Goal: Download file/media

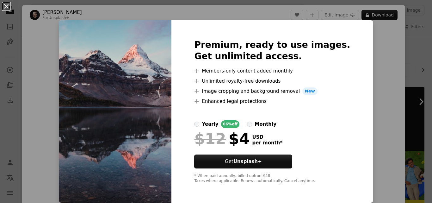
click at [6, 6] on button "An X shape" at bounding box center [7, 7] width 8 height 8
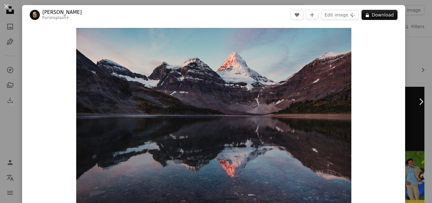
click at [6, 6] on button "An X shape" at bounding box center [7, 7] width 8 height 8
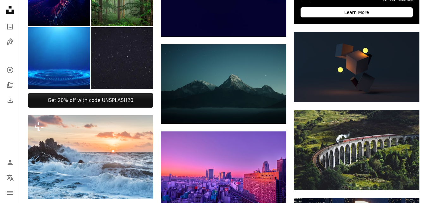
scroll to position [228, 0]
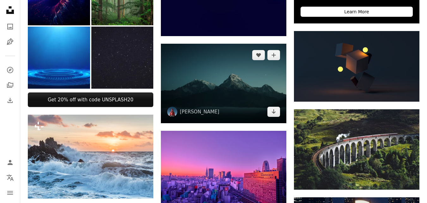
click at [208, 94] on img at bounding box center [224, 83] width 126 height 79
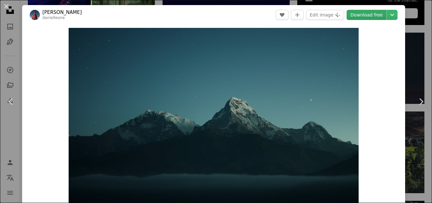
click at [363, 14] on link "Download free" at bounding box center [367, 15] width 40 height 10
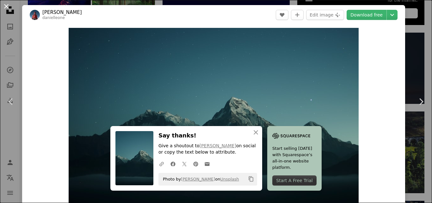
click at [6, 5] on button "An X shape" at bounding box center [7, 7] width 8 height 8
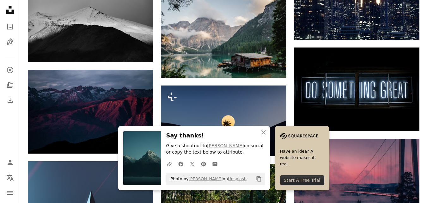
scroll to position [443, 0]
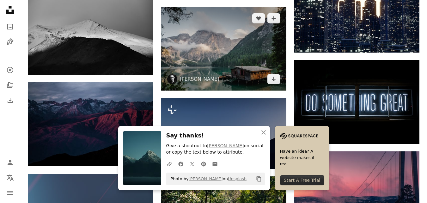
click at [195, 40] on img at bounding box center [224, 48] width 126 height 83
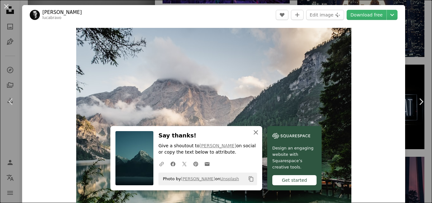
click at [254, 131] on icon "An X shape" at bounding box center [256, 132] width 8 height 8
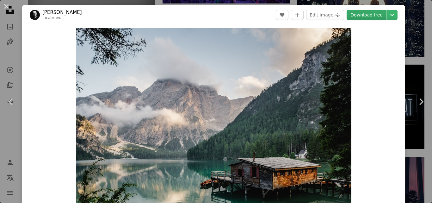
click at [359, 10] on link "Download free" at bounding box center [367, 15] width 40 height 10
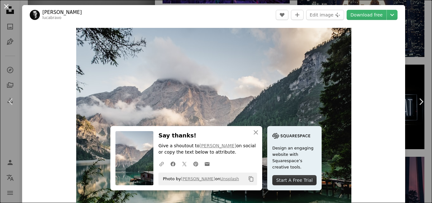
click at [5, 6] on button "An X shape" at bounding box center [7, 7] width 8 height 8
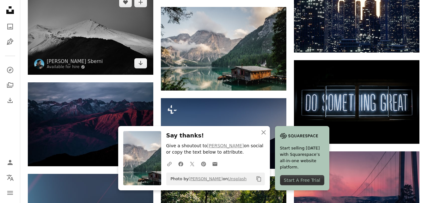
click at [55, 29] on img at bounding box center [91, 33] width 126 height 84
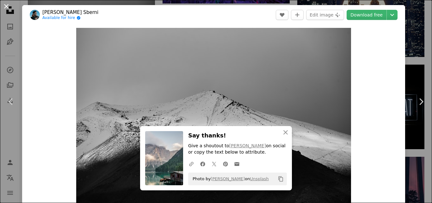
click at [4, 8] on button "An X shape" at bounding box center [7, 7] width 8 height 8
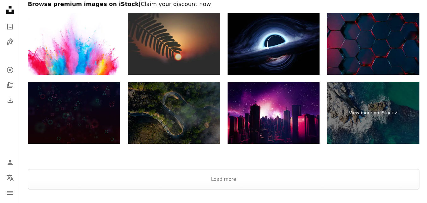
scroll to position [949, 0]
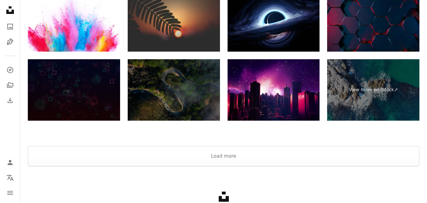
click at [166, 82] on img at bounding box center [174, 90] width 92 height 62
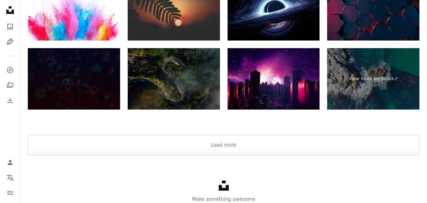
scroll to position [961, 0]
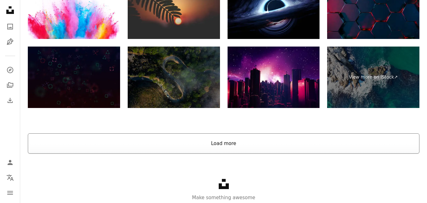
click at [239, 142] on button "Load more" at bounding box center [224, 143] width 392 height 20
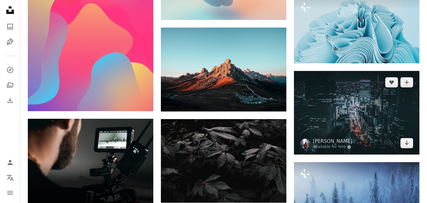
scroll to position [974, 0]
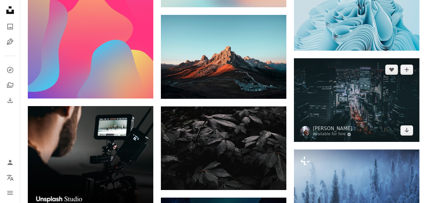
click at [376, 108] on img at bounding box center [357, 99] width 126 height 83
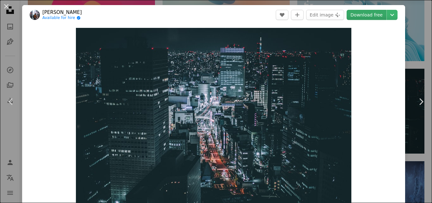
click at [358, 12] on link "Download free" at bounding box center [367, 15] width 40 height 10
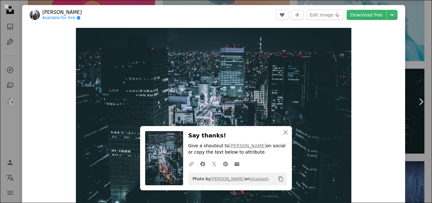
click at [9, 9] on button "An X shape" at bounding box center [7, 7] width 8 height 8
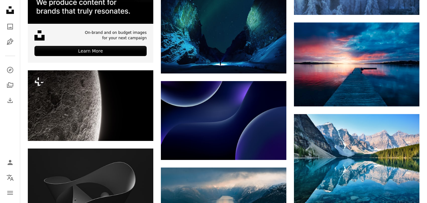
scroll to position [1176, 0]
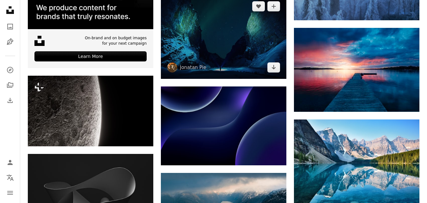
click at [168, 27] on img at bounding box center [224, 37] width 126 height 84
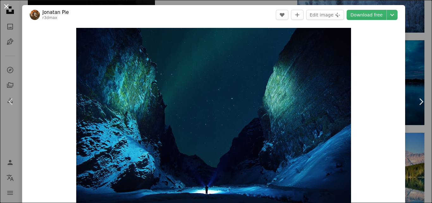
click at [5, 5] on button "An X shape" at bounding box center [7, 7] width 8 height 8
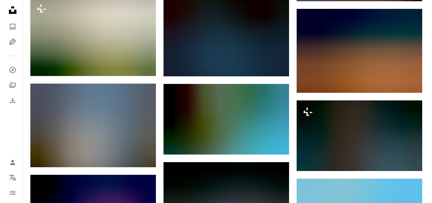
scroll to position [2567, 0]
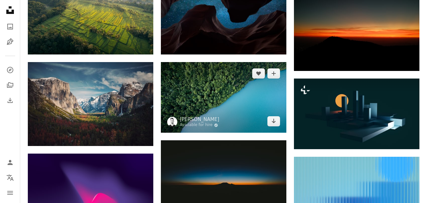
click at [208, 96] on img at bounding box center [224, 97] width 126 height 71
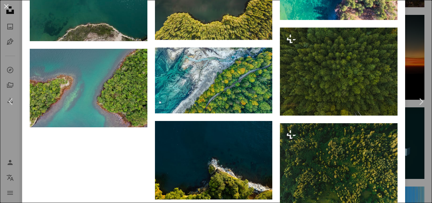
scroll to position [1542, 0]
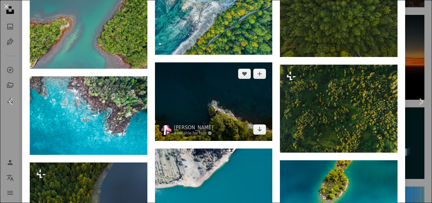
click at [231, 97] on img at bounding box center [214, 101] width 118 height 78
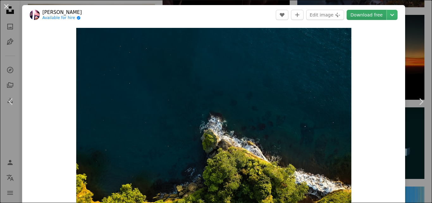
click at [361, 15] on link "Download free" at bounding box center [367, 15] width 40 height 10
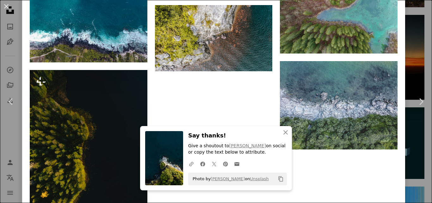
scroll to position [4052, 0]
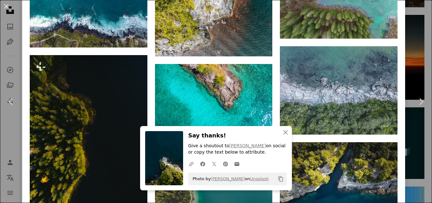
drag, startPoint x: 428, startPoint y: 190, endPoint x: 430, endPoint y: 198, distance: 8.1
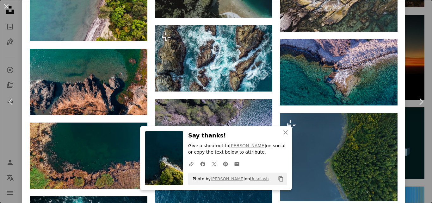
scroll to position [4778, 0]
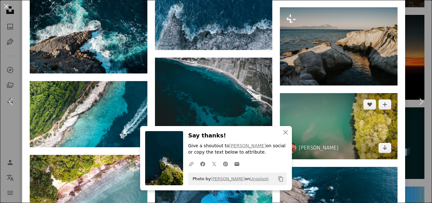
click at [354, 93] on img at bounding box center [339, 126] width 118 height 66
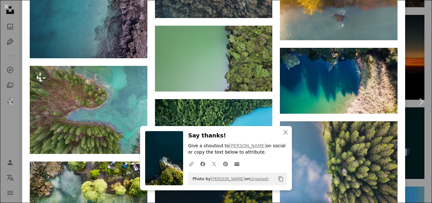
scroll to position [1056, 0]
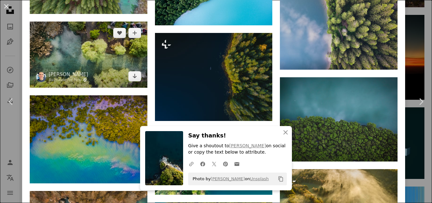
click at [119, 46] on img at bounding box center [89, 55] width 118 height 66
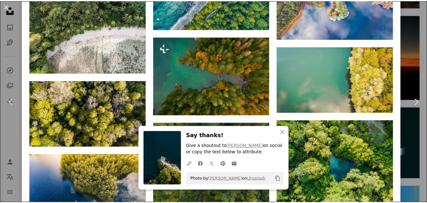
scroll to position [879, 0]
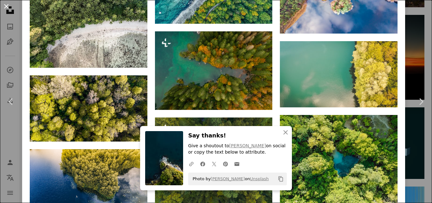
click at [8, 8] on button "An X shape" at bounding box center [7, 7] width 8 height 8
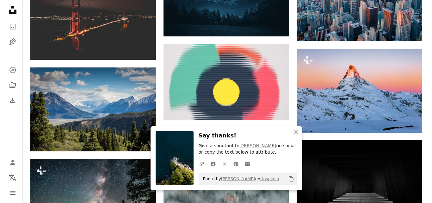
scroll to position [2805, 0]
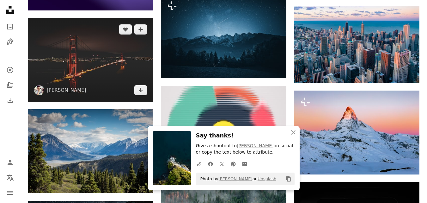
drag, startPoint x: 118, startPoint y: 74, endPoint x: 102, endPoint y: 63, distance: 19.7
click at [102, 63] on img at bounding box center [91, 59] width 126 height 83
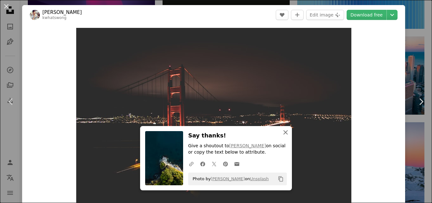
click at [285, 131] on icon "An X shape" at bounding box center [286, 132] width 8 height 8
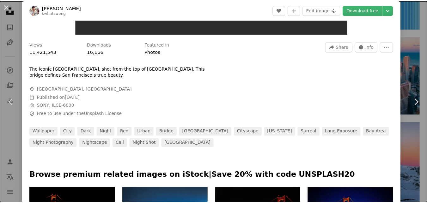
scroll to position [355, 0]
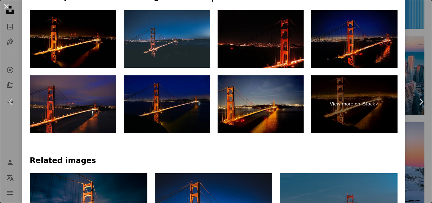
click at [6, 4] on button "An X shape" at bounding box center [7, 7] width 8 height 8
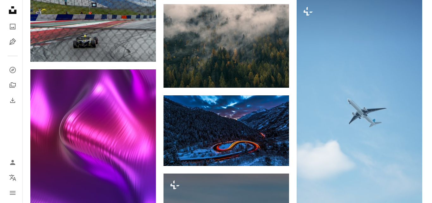
scroll to position [5878, 0]
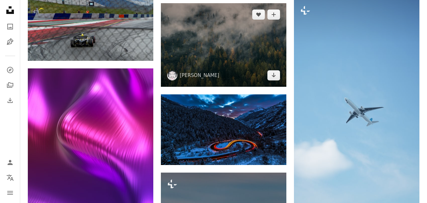
click at [192, 62] on img at bounding box center [224, 44] width 126 height 83
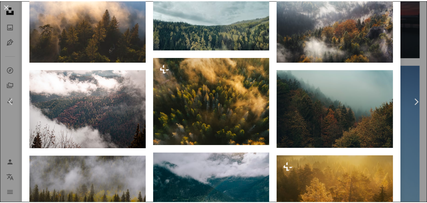
scroll to position [531, 0]
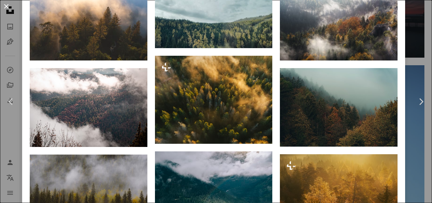
click at [6, 7] on button "An X shape" at bounding box center [7, 7] width 8 height 8
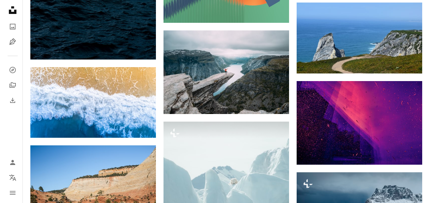
scroll to position [6270, 0]
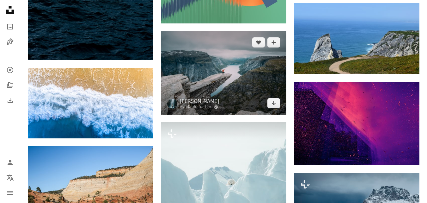
click at [217, 49] on img at bounding box center [224, 72] width 126 height 83
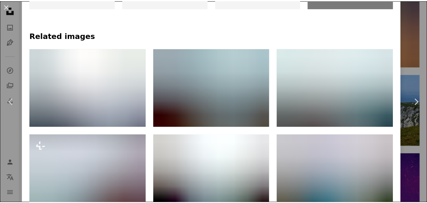
scroll to position [481, 0]
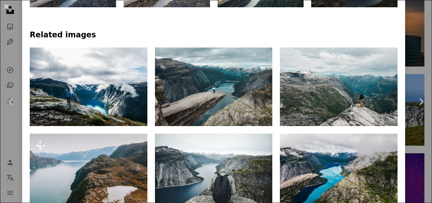
click at [4, 9] on button "An X shape" at bounding box center [7, 7] width 8 height 8
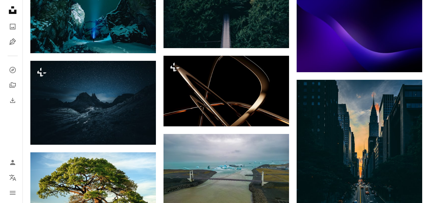
scroll to position [6733, 0]
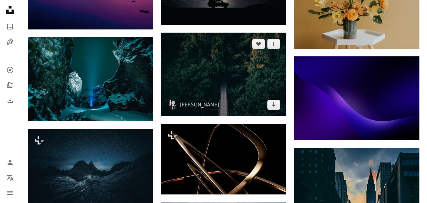
click at [237, 78] on img at bounding box center [224, 74] width 126 height 83
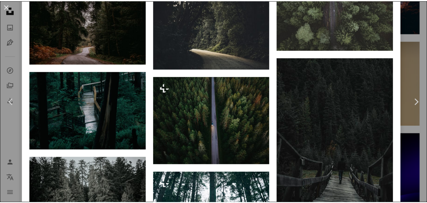
scroll to position [2065, 0]
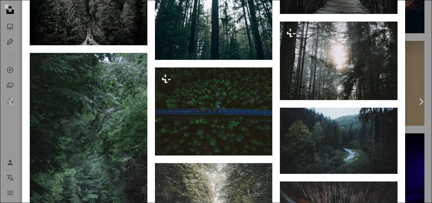
click at [4, 5] on button "An X shape" at bounding box center [7, 7] width 8 height 8
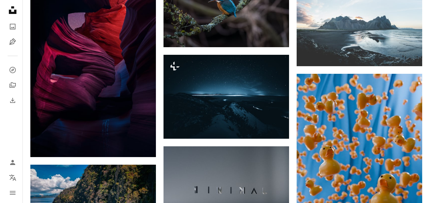
scroll to position [7597, 0]
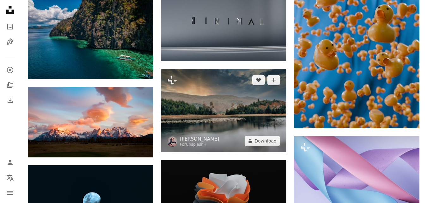
click at [262, 121] on img at bounding box center [224, 110] width 126 height 83
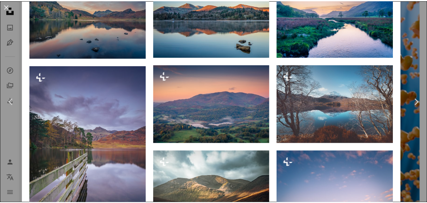
scroll to position [485, 0]
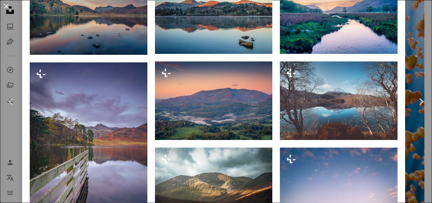
click at [8, 7] on button "An X shape" at bounding box center [7, 7] width 8 height 8
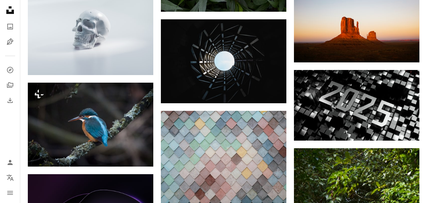
scroll to position [9269, 0]
